Goal: Information Seeking & Learning: Check status

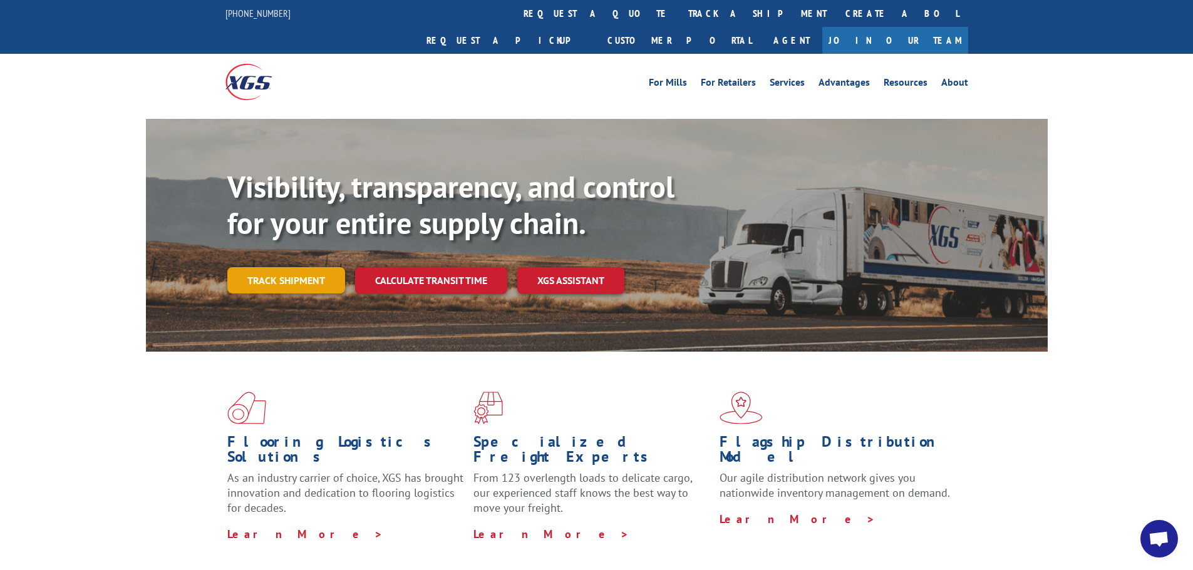
click at [286, 267] on link "Track shipment" at bounding box center [286, 280] width 118 height 26
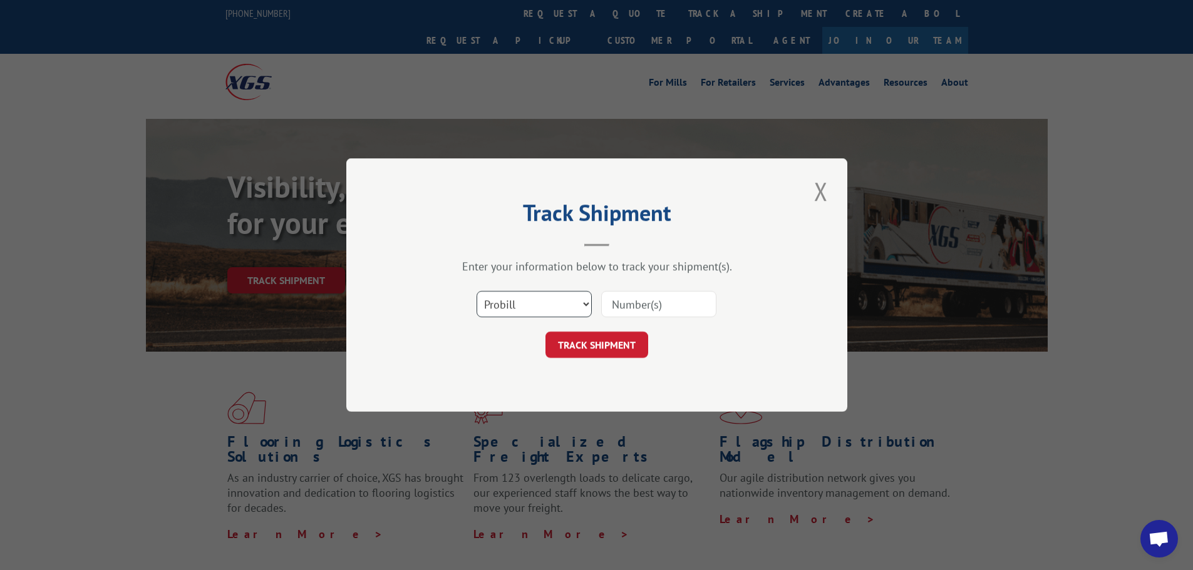
click at [550, 302] on select "Select category... Probill BOL PO" at bounding box center [533, 304] width 115 height 26
click at [476, 291] on select "Select category... Probill BOL PO" at bounding box center [533, 304] width 115 height 26
click at [39, 311] on div "Track Shipment Enter your information below to track your shipment(s). Select c…" at bounding box center [596, 285] width 1193 height 570
click at [546, 303] on select "Select category... Probill BOL PO" at bounding box center [533, 304] width 115 height 26
click at [476, 291] on select "Select category... Probill BOL PO" at bounding box center [533, 304] width 115 height 26
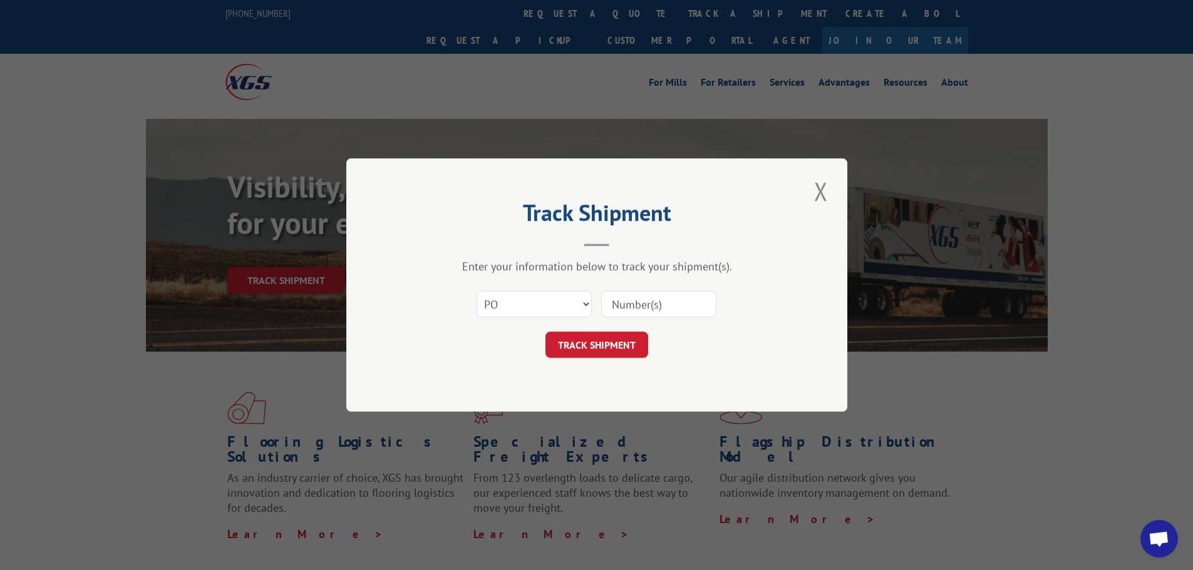
click at [656, 301] on input at bounding box center [658, 304] width 115 height 26
click at [575, 307] on select "Select category... Probill BOL PO" at bounding box center [533, 304] width 115 height 26
select select "bol"
click at [476, 291] on select "Select category... Probill BOL PO" at bounding box center [533, 304] width 115 height 26
click at [630, 297] on input at bounding box center [658, 304] width 115 height 26
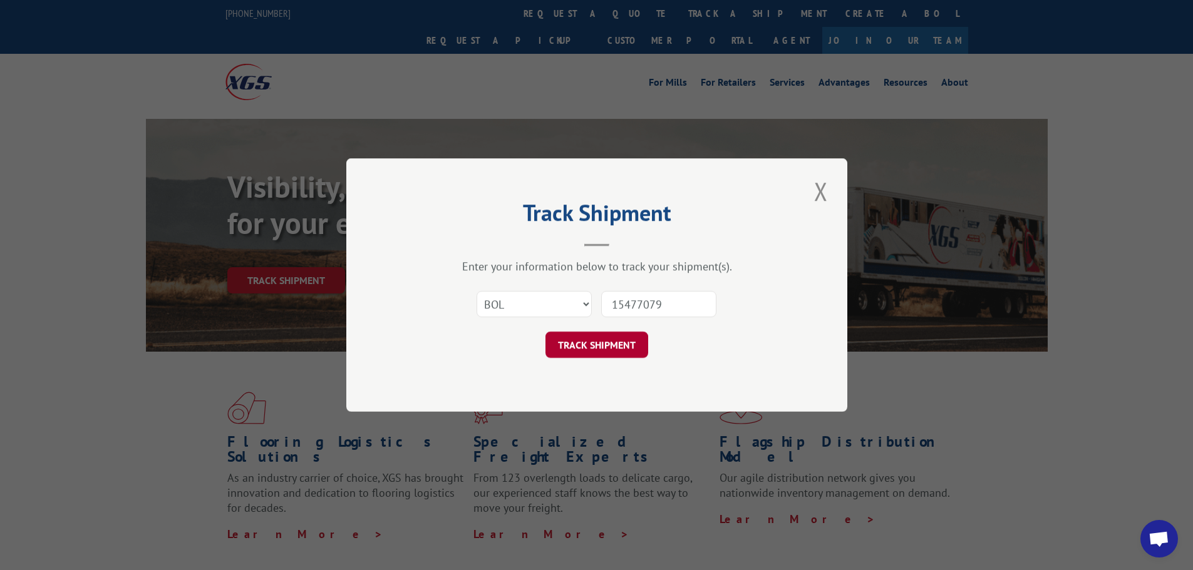
type input "15477079"
click at [609, 333] on button "TRACK SHIPMENT" at bounding box center [596, 345] width 103 height 26
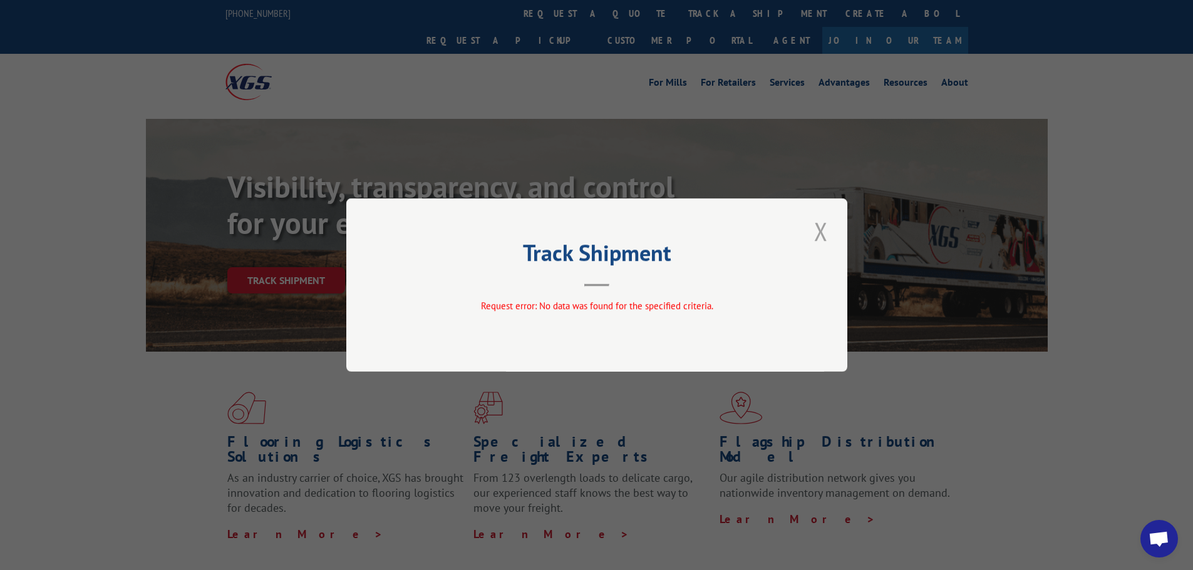
click at [827, 230] on button "Close modal" at bounding box center [820, 231] width 21 height 34
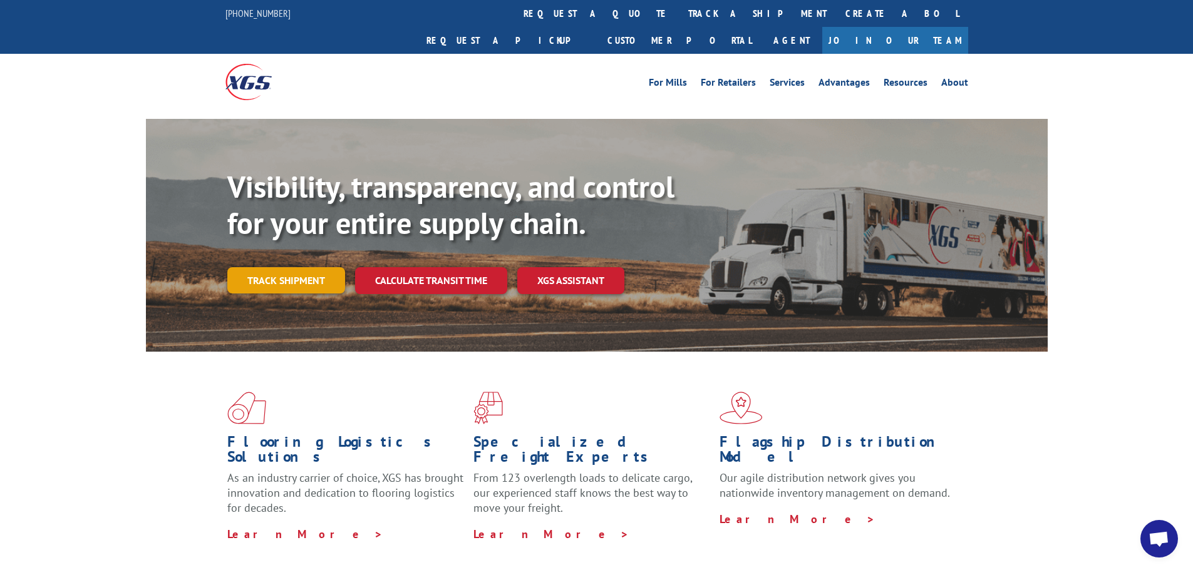
click at [304, 267] on link "Track shipment" at bounding box center [286, 280] width 118 height 26
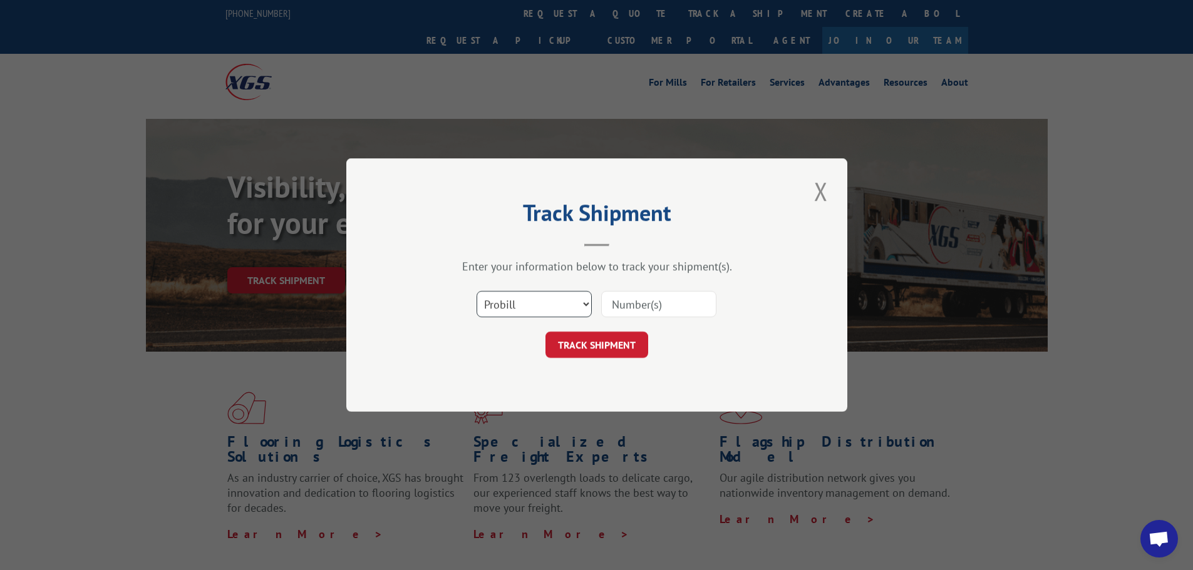
click at [558, 304] on select "Select category... Probill BOL PO" at bounding box center [533, 304] width 115 height 26
click at [476, 291] on select "Select category... Probill BOL PO" at bounding box center [533, 304] width 115 height 26
click at [624, 304] on input at bounding box center [658, 304] width 115 height 26
type input "15477079"
click at [600, 343] on button "TRACK SHIPMENT" at bounding box center [596, 345] width 103 height 26
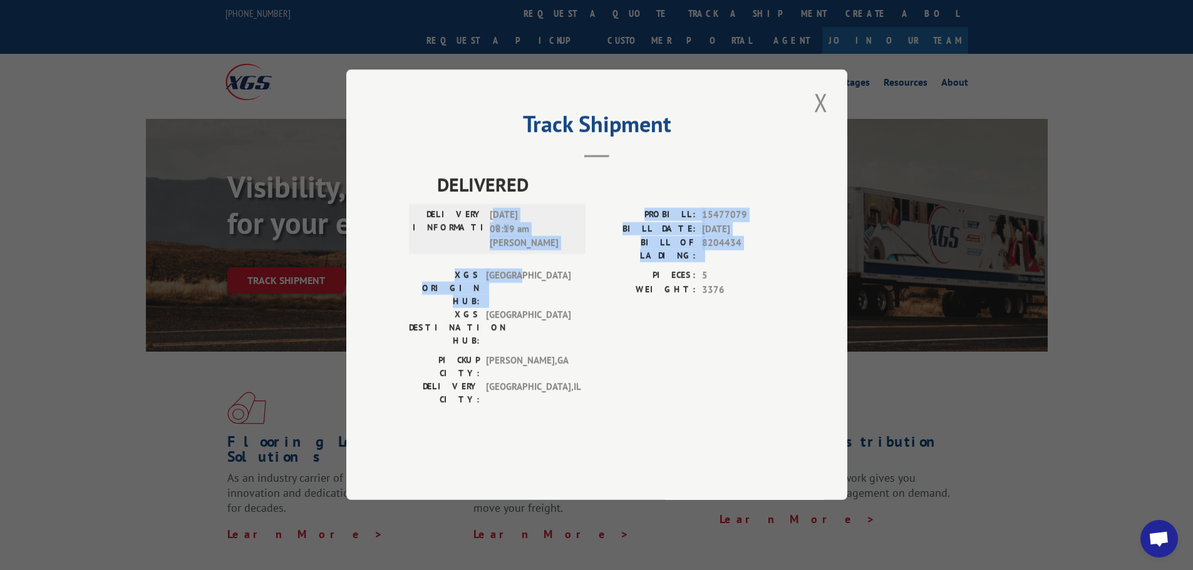
drag, startPoint x: 495, startPoint y: 239, endPoint x: 520, endPoint y: 292, distance: 58.8
click at [520, 292] on div "DELIVERED DELIVERY INFORMATION: [DATE] 08:19 am [PERSON_NAME]: 15477079 BILL DA…" at bounding box center [597, 292] width 376 height 242
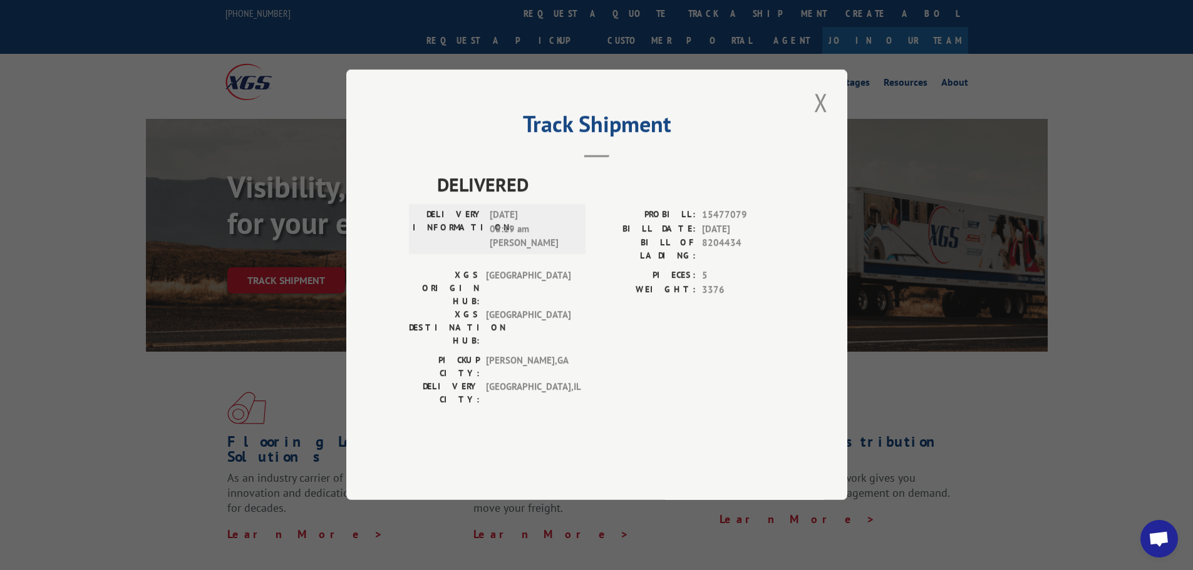
click at [539, 328] on span "[GEOGRAPHIC_DATA]" at bounding box center [528, 328] width 85 height 39
click at [824, 120] on button "Close modal" at bounding box center [820, 102] width 21 height 34
